Goal: Find contact information: Find contact information

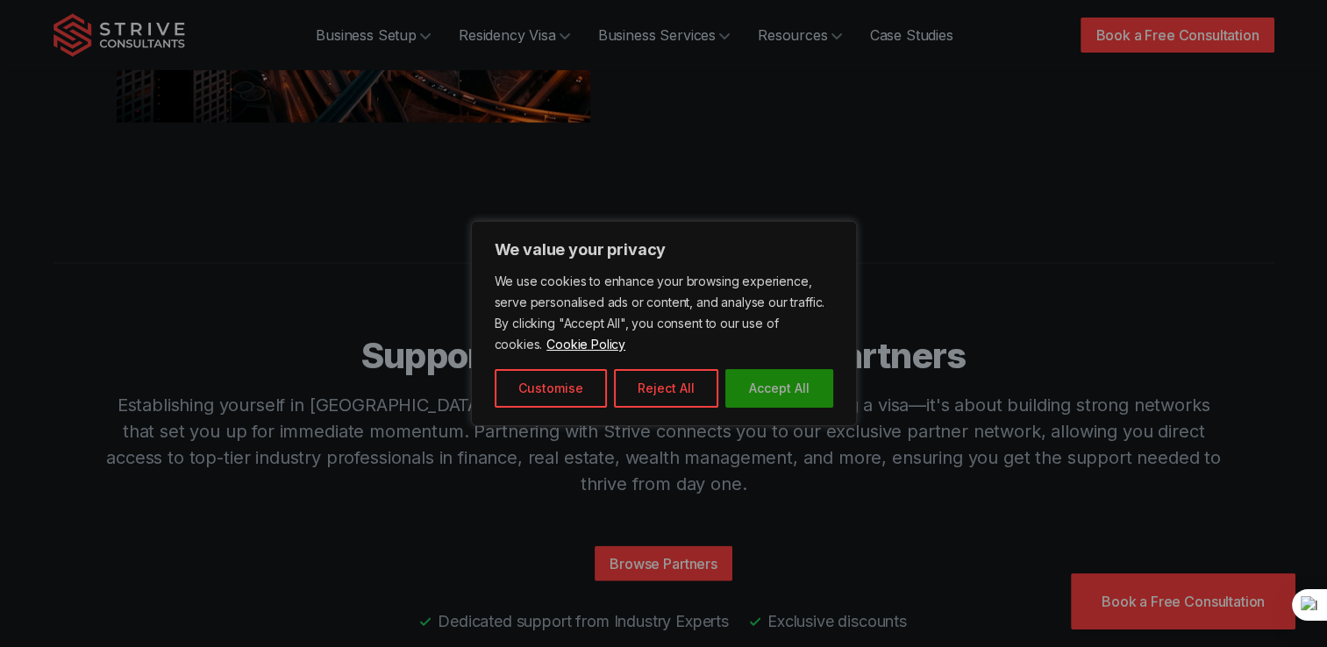
click at [744, 389] on button "Accept All" at bounding box center [779, 388] width 108 height 39
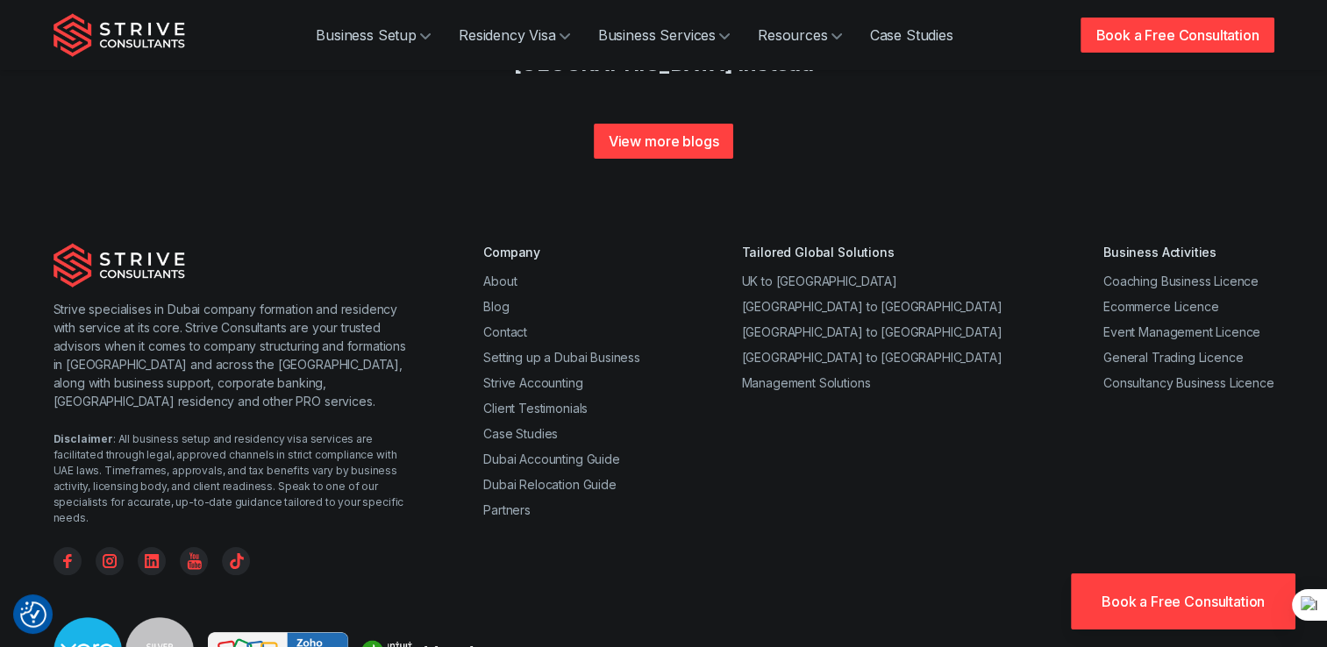
scroll to position [6891, 0]
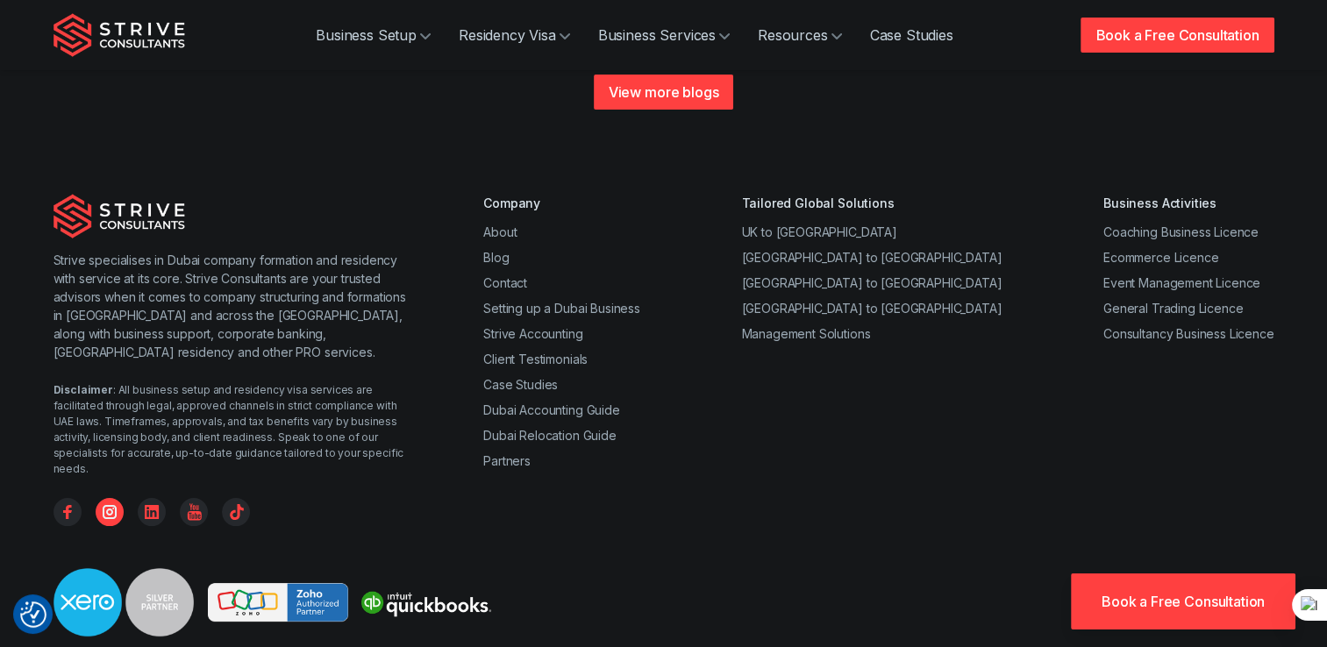
click at [113, 498] on icon "Instagram" at bounding box center [110, 512] width 28 height 28
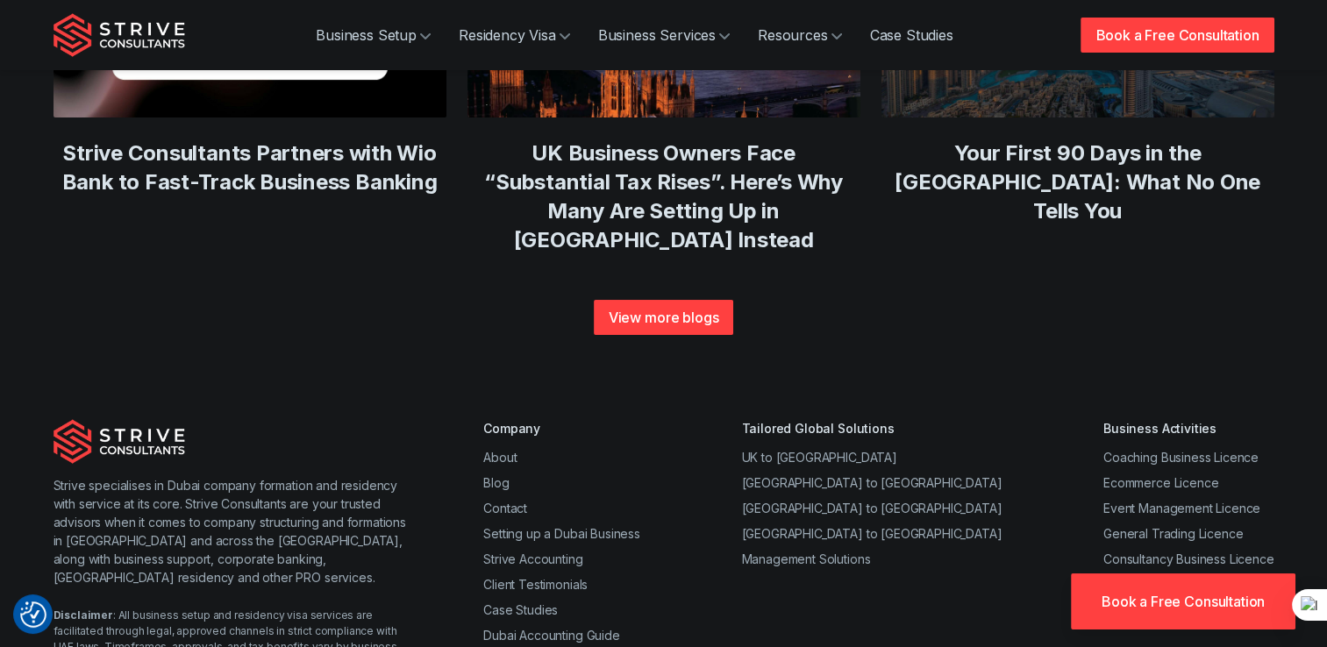
scroll to position [6891, 0]
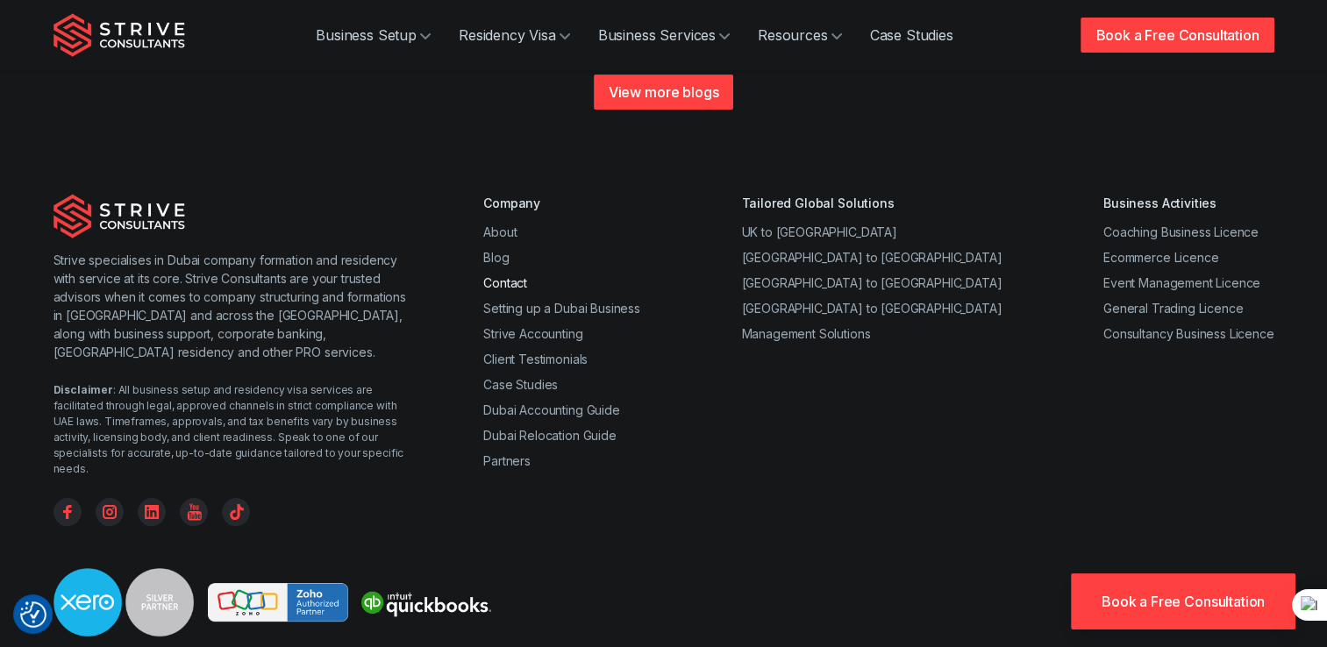
click at [517, 275] on link "Contact" at bounding box center [505, 282] width 44 height 15
drag, startPoint x: 144, startPoint y: 328, endPoint x: 153, endPoint y: 321, distance: 11.9
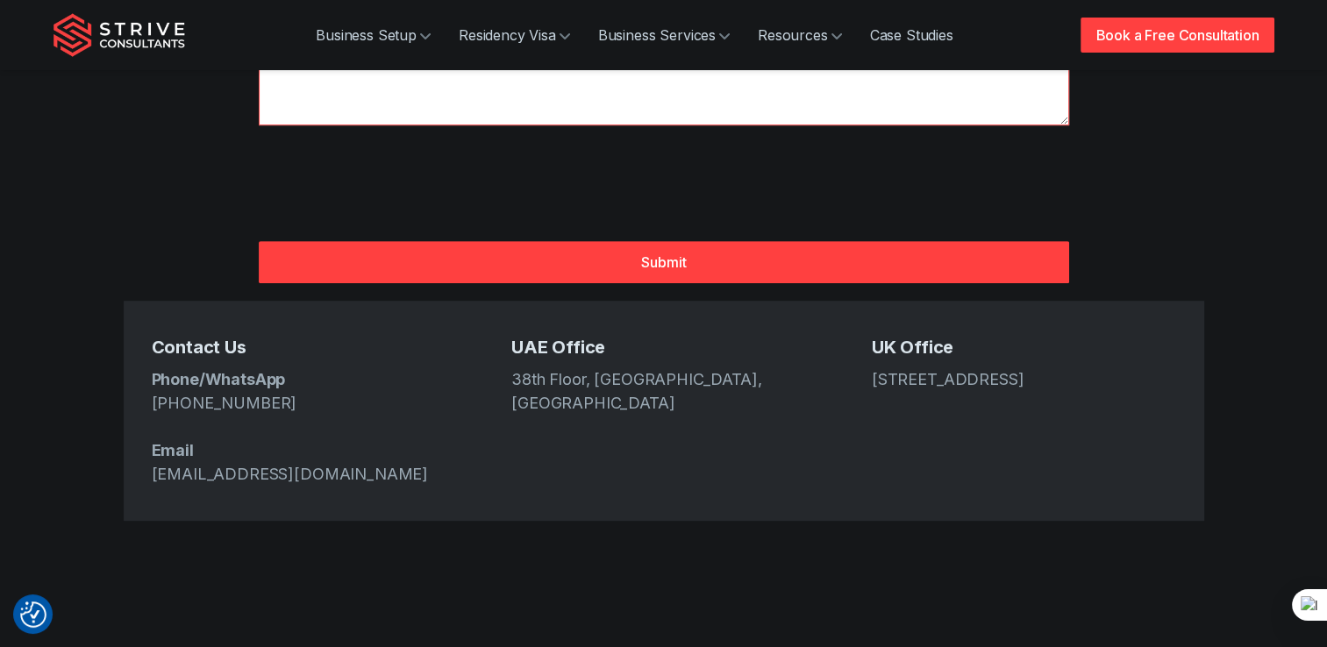
scroll to position [702, 0]
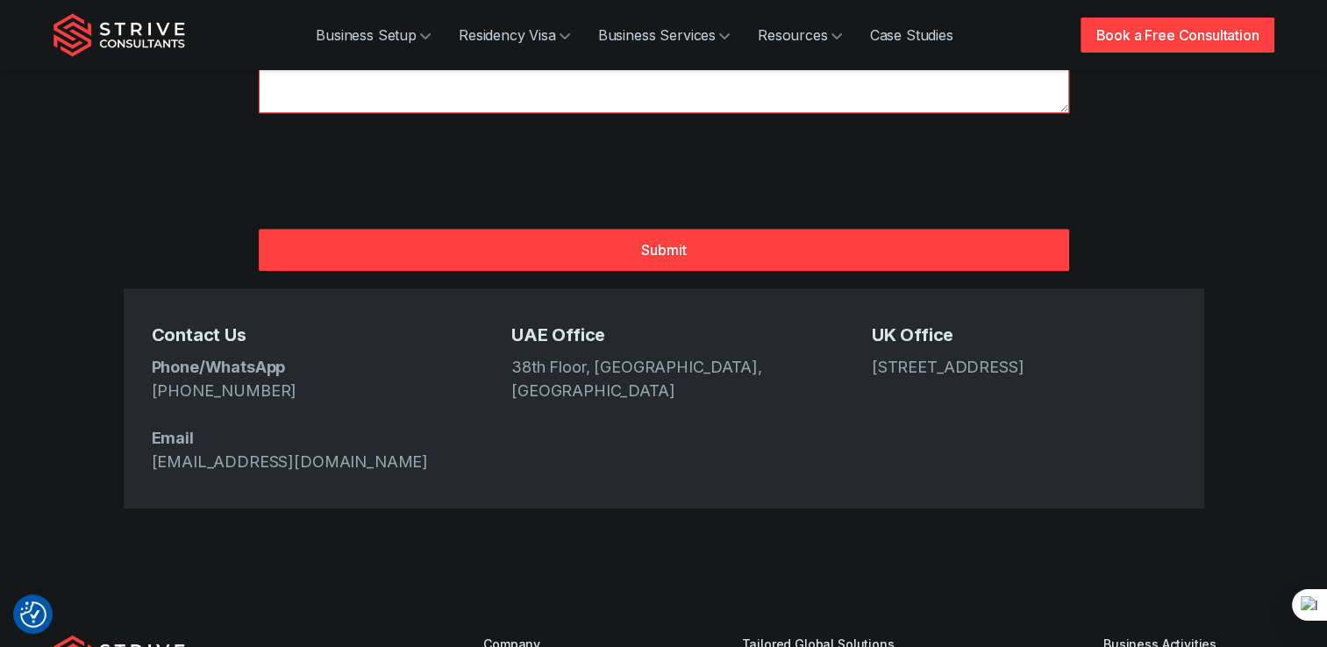
drag, startPoint x: 288, startPoint y: 335, endPoint x: 142, endPoint y: 332, distance: 145.6
click at [142, 332] on div "Contact Us Phone/WhatsApp [PHONE_NUMBER] Email [EMAIL_ADDRESS][DOMAIN_NAME] [GE…" at bounding box center [664, 399] width 1081 height 220
click at [379, 324] on h5 "Contact Us" at bounding box center [304, 336] width 304 height 25
